Goal: Ask a question

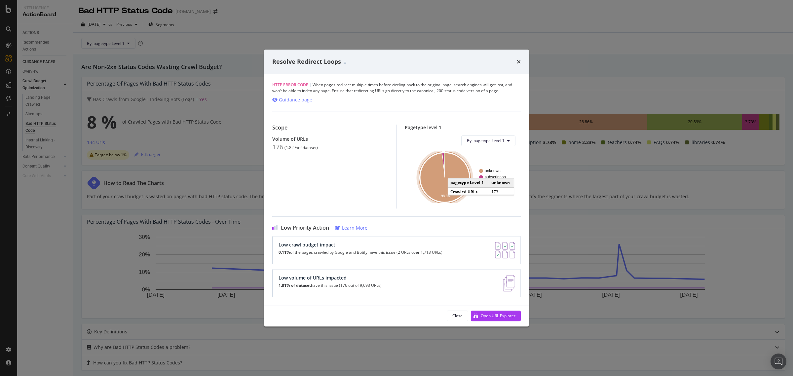
scroll to position [454, 0]
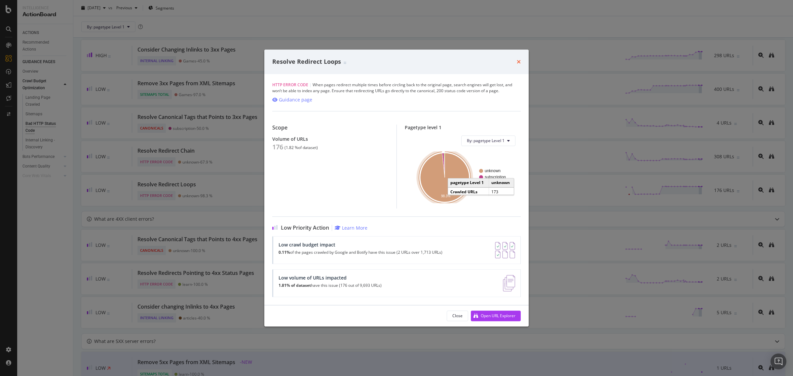
click at [519, 59] on icon "times" at bounding box center [519, 61] width 4 height 5
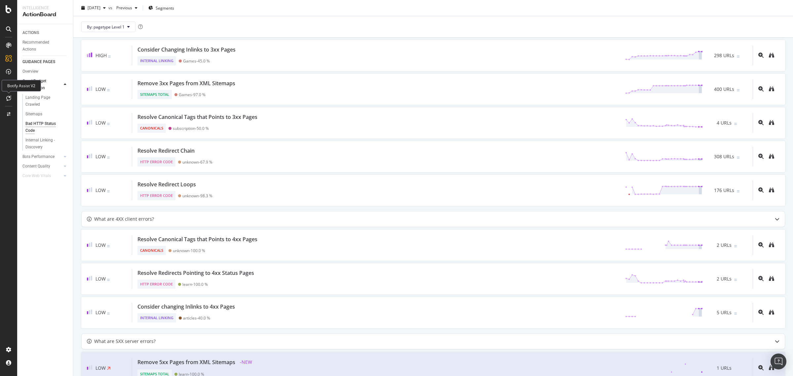
click at [9, 98] on icon at bounding box center [8, 98] width 5 height 5
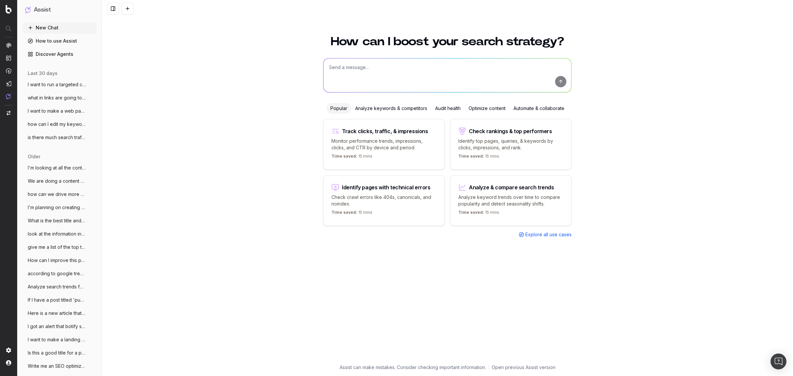
click at [395, 82] on textarea at bounding box center [448, 75] width 248 height 34
type textarea "what keywords around preschool math are we currently ranking for?"
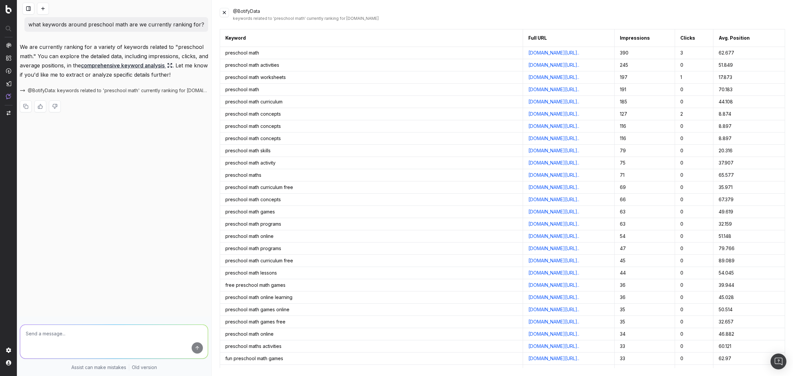
click at [50, 326] on textarea at bounding box center [114, 342] width 188 height 34
type textarea "Where are we strongest in this subject?"
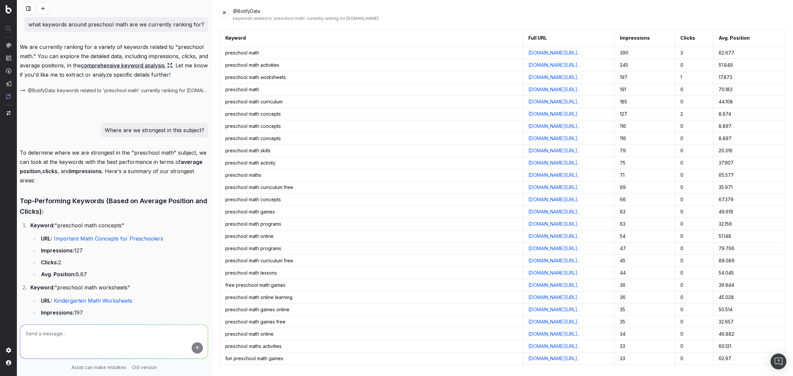
scroll to position [348, 0]
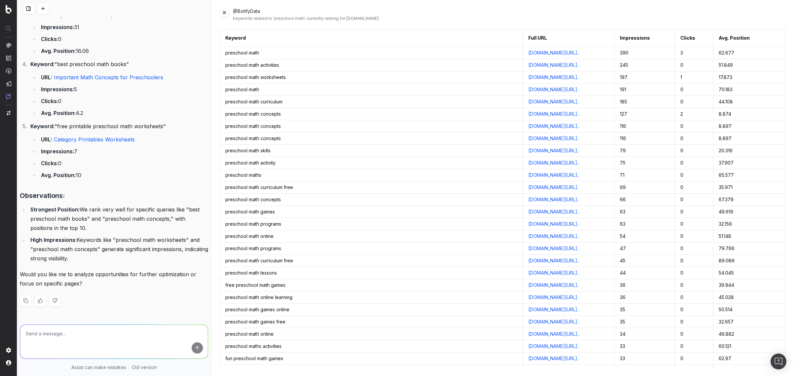
click at [98, 341] on textarea at bounding box center [114, 342] width 188 height 34
type textarea "Tell me more about preschool math worksheets. If we were to create a hub around…"
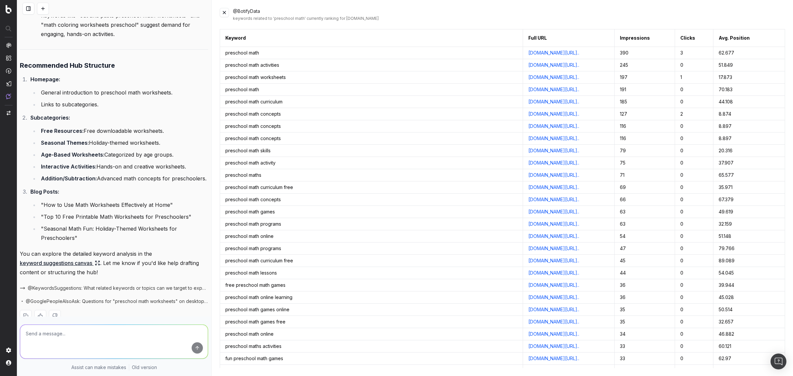
scroll to position [1137, 0]
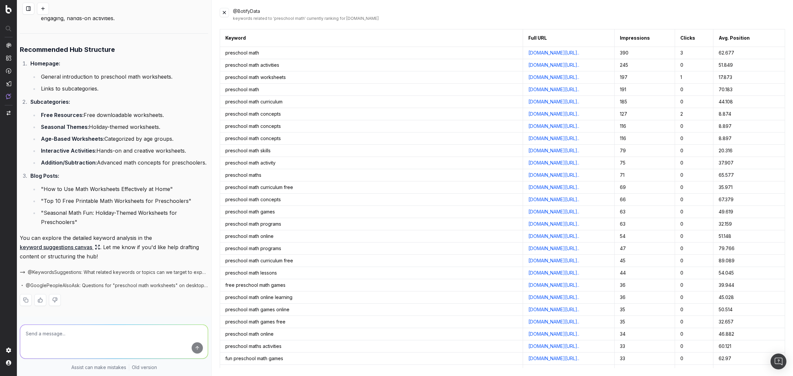
click at [91, 338] on textarea at bounding box center [114, 342] width 188 height 34
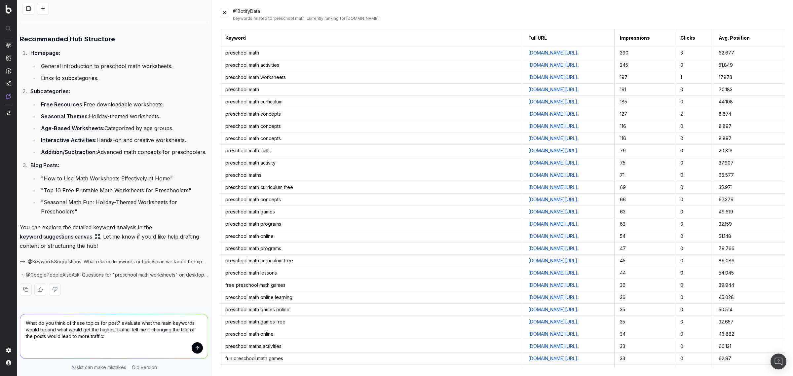
paste textarea "Loremipsum Dolorsitam con Adipiscingel Sedd eiusm, tem incididunt, utlab etdo m…"
type textarea "Lore ip dol sitam co adipi elitse doe temp? incididu utla etd magn aliquaen adm…"
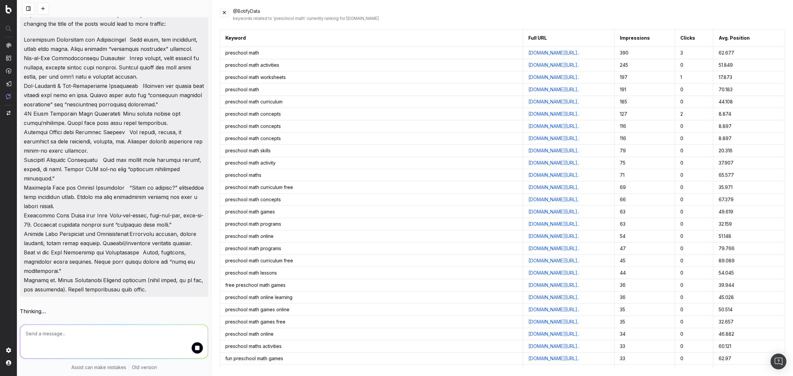
scroll to position [1455, 0]
click at [226, 14] on button at bounding box center [224, 12] width 9 height 9
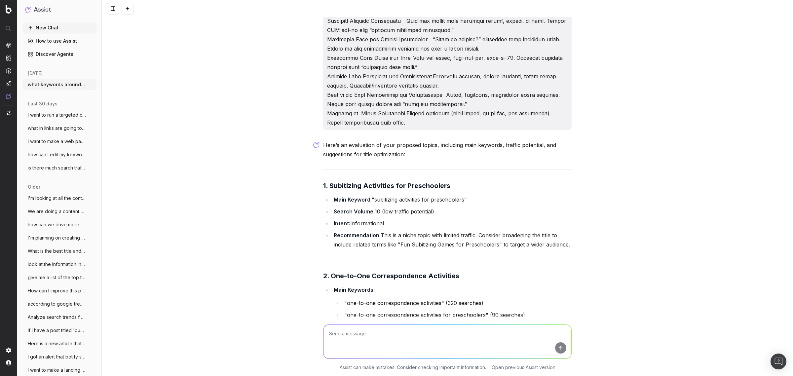
scroll to position [1517, 0]
